Goal: Task Accomplishment & Management: Manage account settings

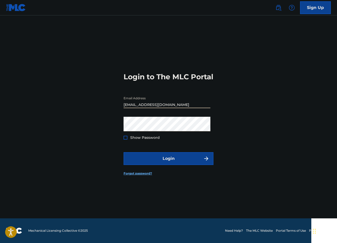
click at [262, 91] on div "Login to The MLC Portal Email Address [EMAIL_ADDRESS][DOMAIN_NAME] Password Sho…" at bounding box center [168, 120] width 337 height 197
click at [280, 9] on img at bounding box center [278, 8] width 6 height 6
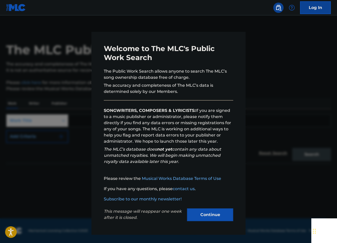
click at [213, 217] on button "Continue" at bounding box center [210, 214] width 46 height 13
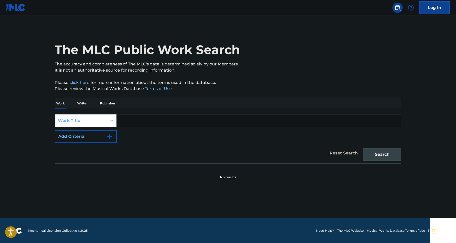
click at [13, 6] on img at bounding box center [16, 7] width 20 height 7
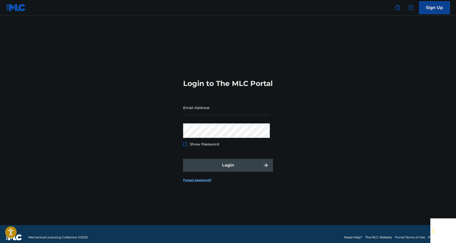
click at [106, 78] on div "Login to The MLC Portal Email Address Password Show Password Login Forgot passw…" at bounding box center [228, 126] width 359 height 197
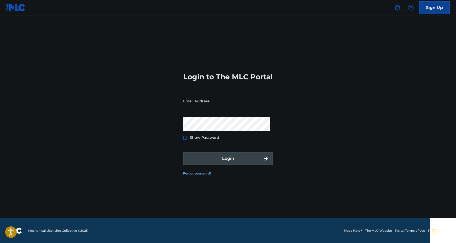
scroll to position [7, 0]
click at [337, 232] on link "The MLC Website" at bounding box center [379, 230] width 27 height 5
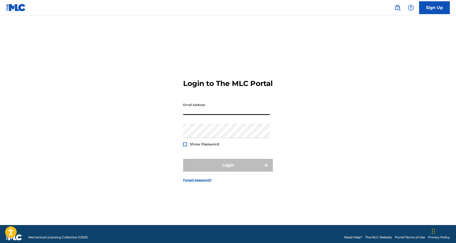
type input "[EMAIL_ADDRESS][DOMAIN_NAME]"
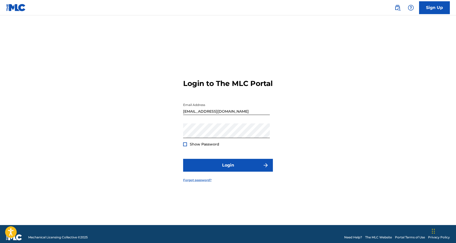
click at [201, 183] on link "Forgot password?" at bounding box center [197, 180] width 28 height 5
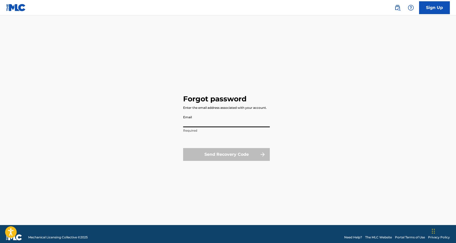
type input "[EMAIL_ADDRESS][DOMAIN_NAME]"
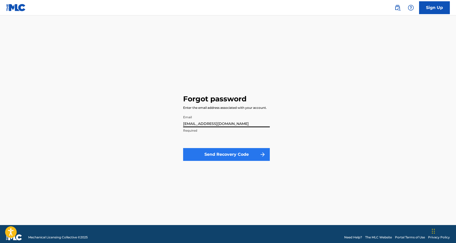
click at [219, 155] on button "Send Recovery Code" at bounding box center [226, 154] width 87 height 13
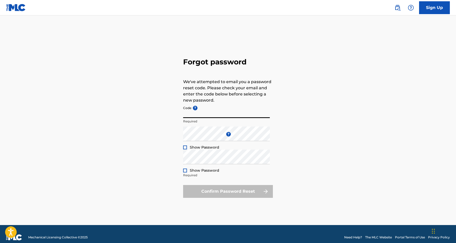
click at [195, 115] on input "Code ?" at bounding box center [226, 110] width 87 height 15
paste input "1ba3db97d8ddf04aefb366a00724"
type input "1ba3db97d8ddf04aefb366a00724"
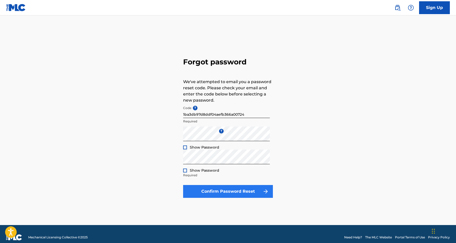
click at [241, 193] on button "Confirm Password Reset" at bounding box center [228, 191] width 90 height 13
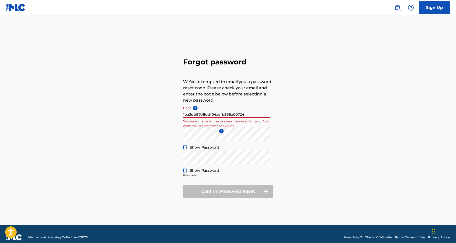
click at [249, 115] on input "1ba3db97d8ddf04aefb366a00724" at bounding box center [226, 110] width 87 height 15
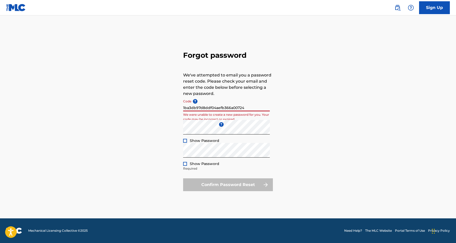
scroll to position [7, 0]
click at [20, 9] on img at bounding box center [16, 7] width 20 height 7
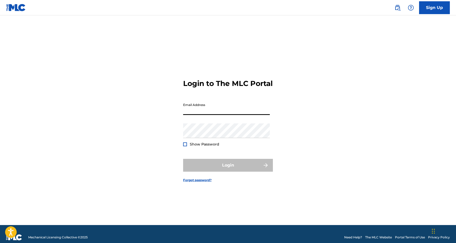
click at [234, 115] on input "Email Address" at bounding box center [226, 107] width 87 height 15
type input "[EMAIL_ADDRESS][DOMAIN_NAME]"
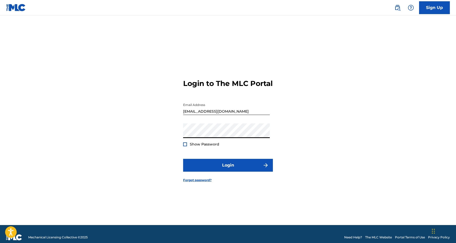
click at [164, 138] on div "Login to The MLC Portal Email Address [EMAIL_ADDRESS][DOMAIN_NAME] Password Sho…" at bounding box center [228, 126] width 359 height 197
click at [185, 146] on div at bounding box center [185, 144] width 4 height 4
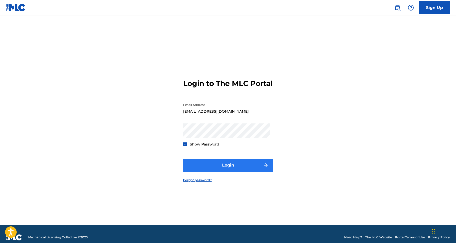
click at [217, 172] on button "Login" at bounding box center [228, 165] width 90 height 13
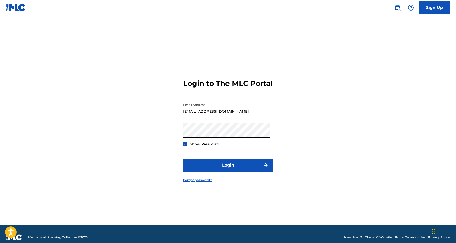
click at [175, 135] on div "Login to The MLC Portal Email Address [EMAIL_ADDRESS][DOMAIN_NAME] Password Sho…" at bounding box center [228, 126] width 359 height 197
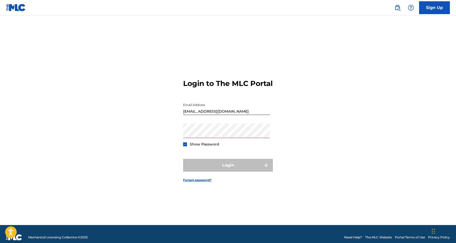
click at [139, 129] on div "Login to The MLC Portal Email Address [EMAIL_ADDRESS][DOMAIN_NAME] Password Sho…" at bounding box center [228, 126] width 359 height 197
